Goal: Go to known website: Access a specific website the user already knows

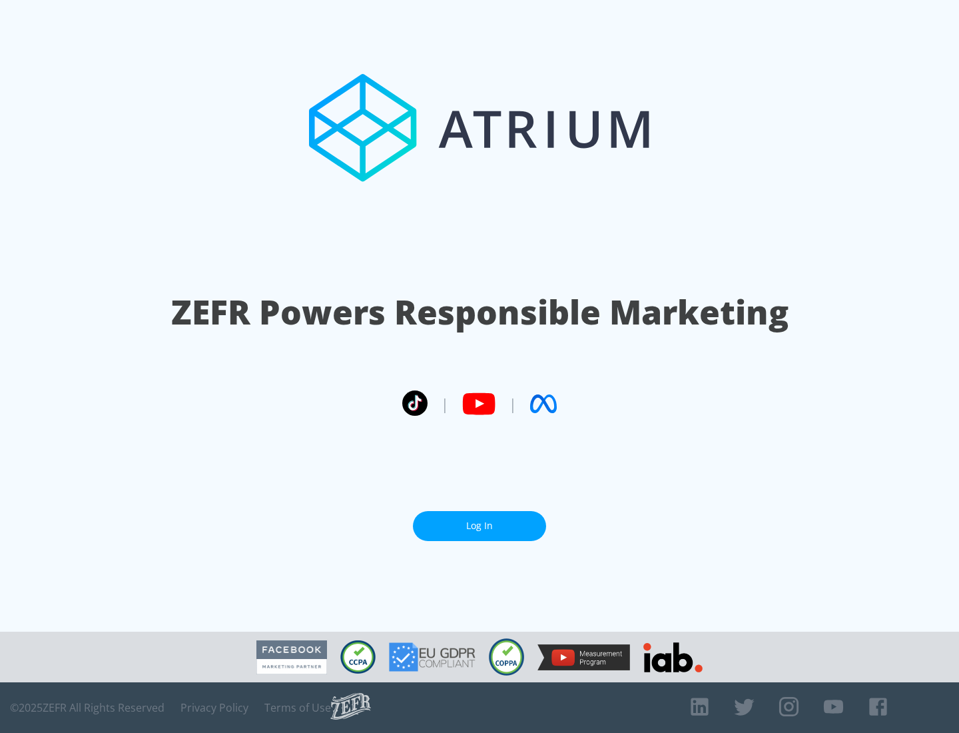
click at [480, 526] on link "Log In" at bounding box center [479, 526] width 133 height 30
